Goal: Navigation & Orientation: Find specific page/section

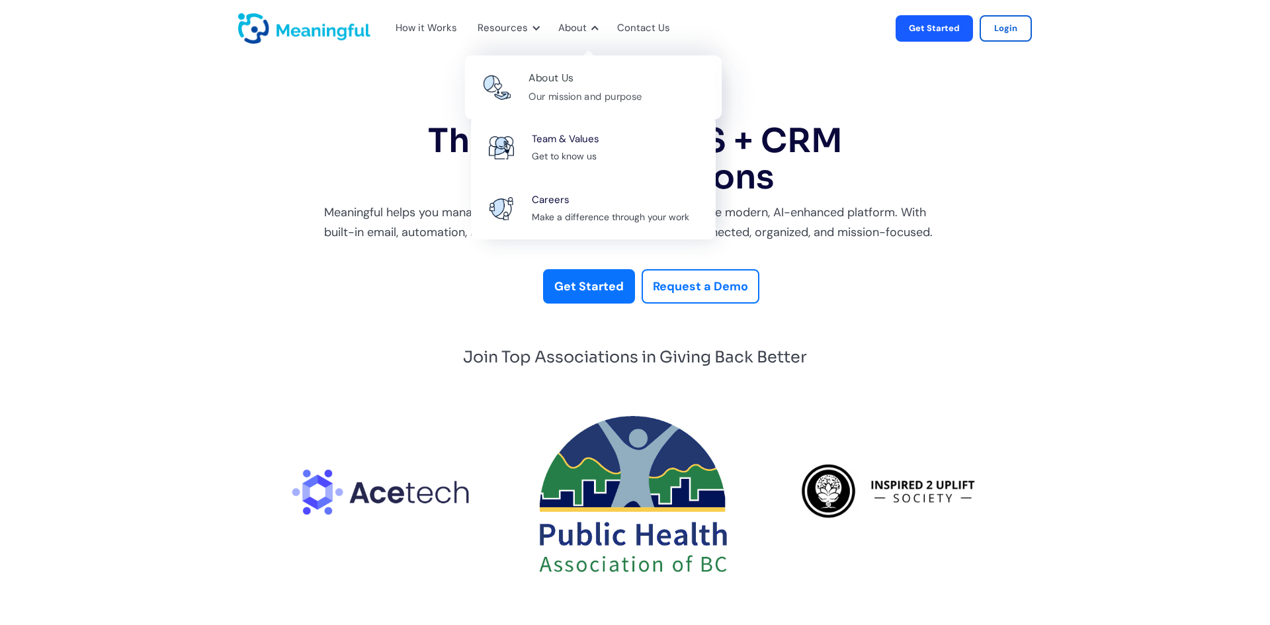
click at [558, 81] on div "About Us" at bounding box center [550, 78] width 45 height 18
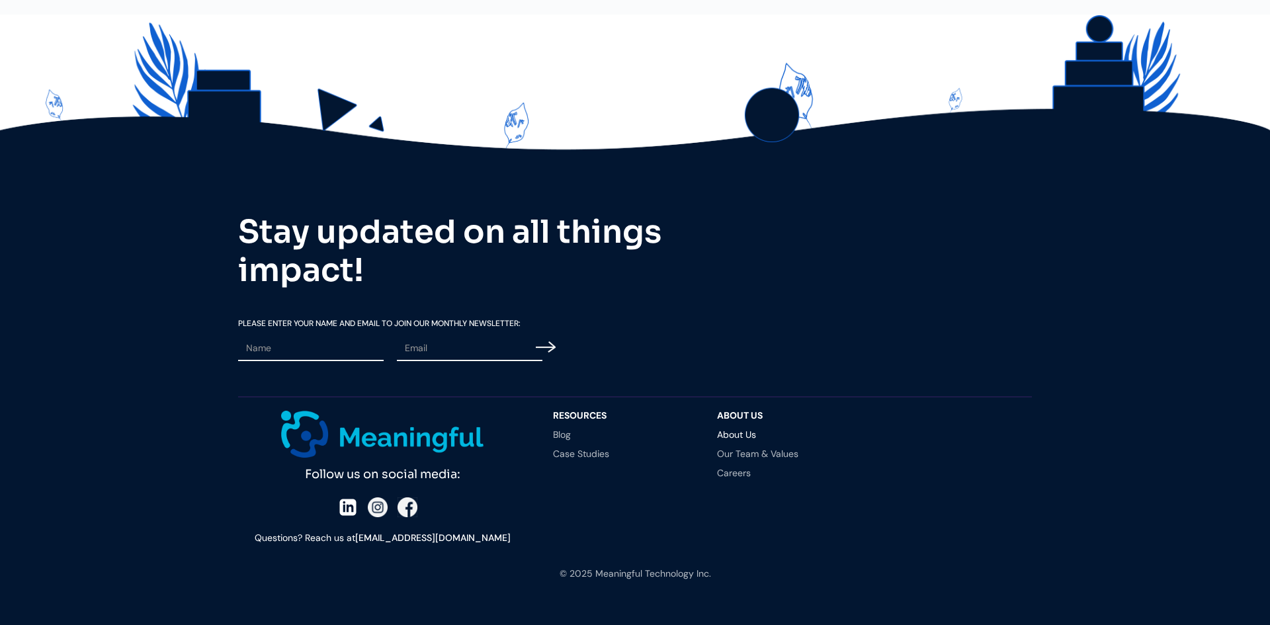
scroll to position [2710, 0]
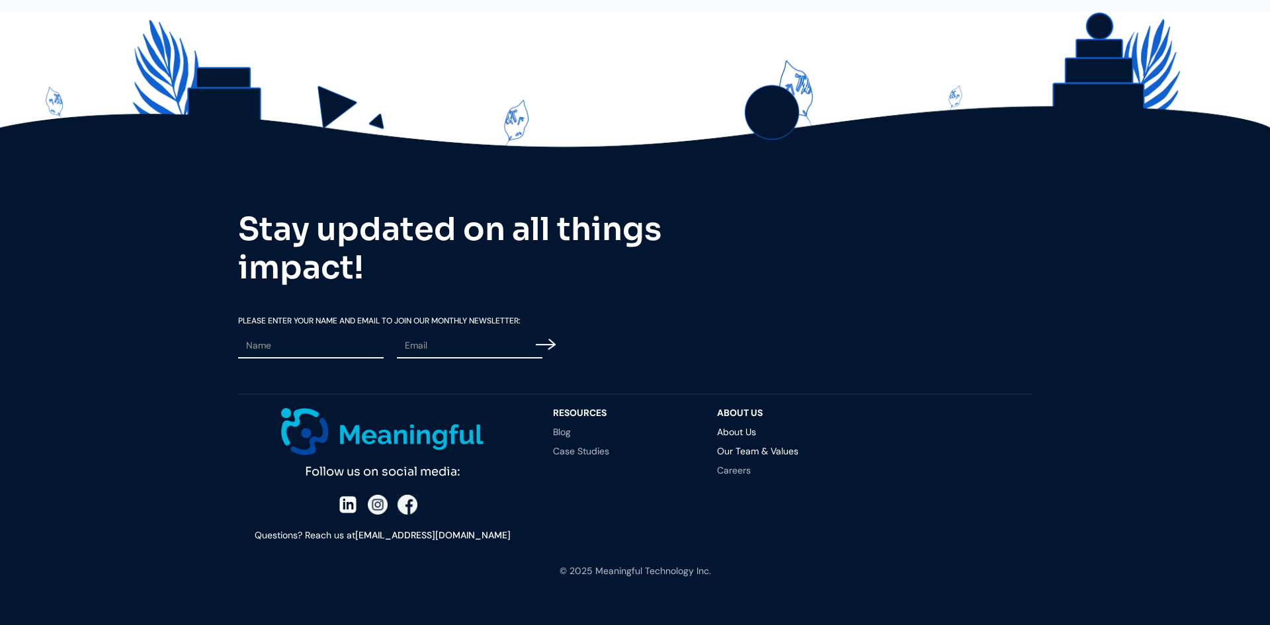
click at [747, 446] on link "Our Team & Values" at bounding box center [786, 450] width 138 height 9
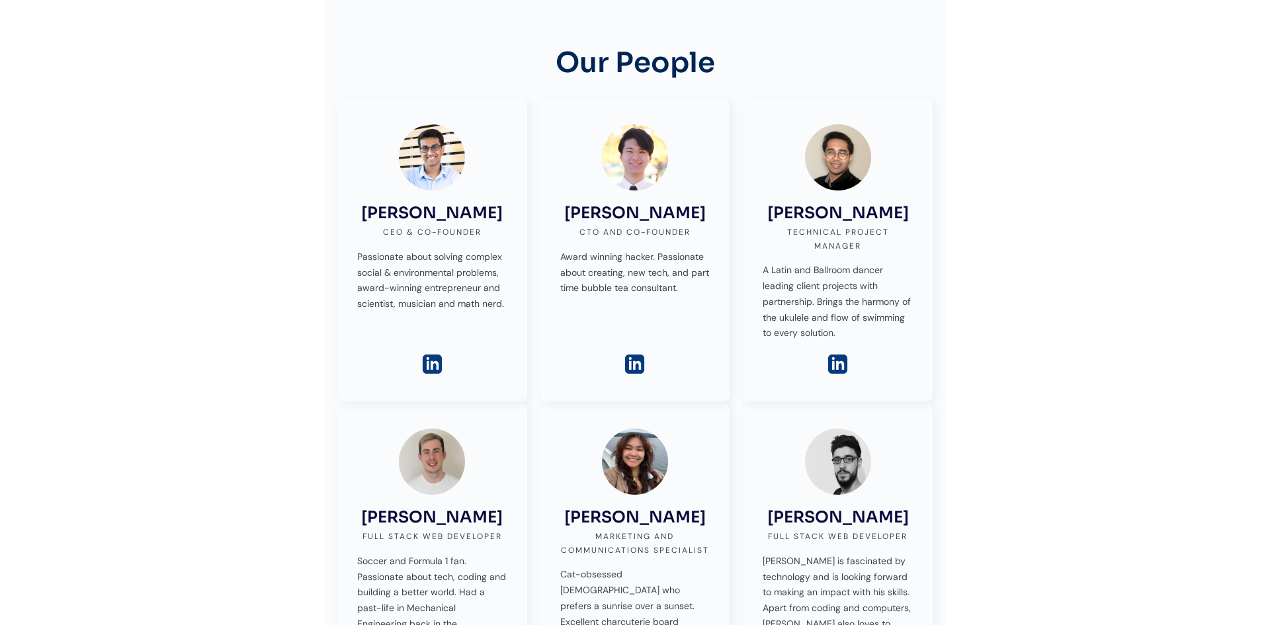
scroll to position [327, 0]
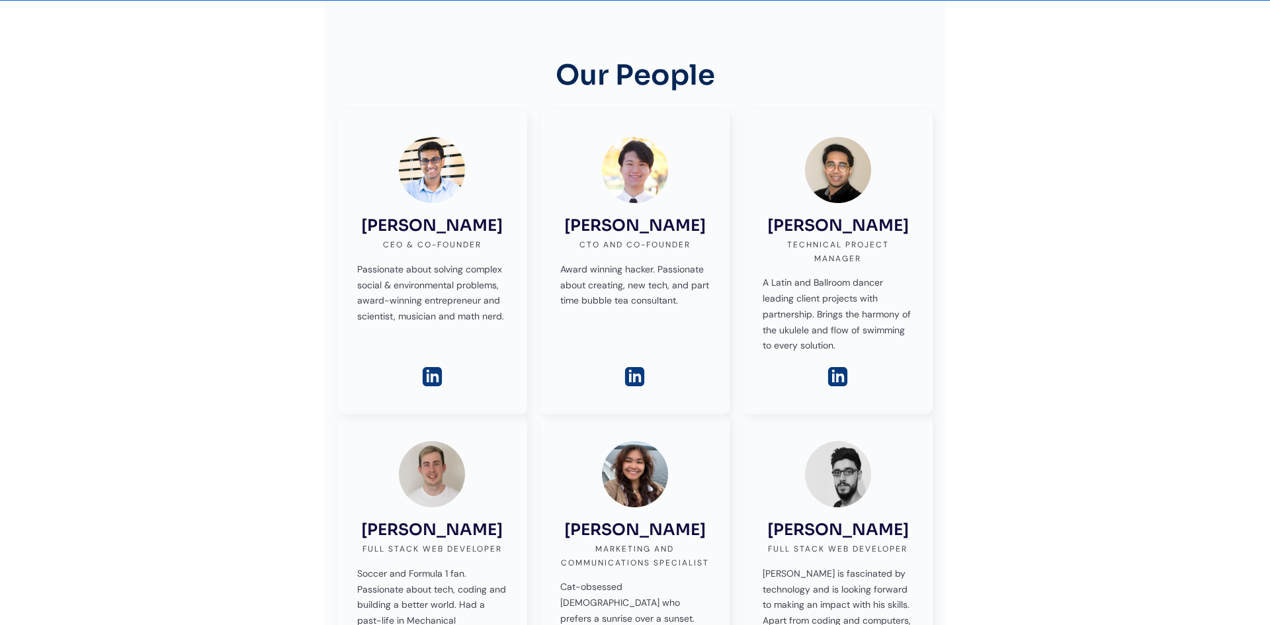
click at [435, 379] on img at bounding box center [432, 376] width 23 height 23
